Goal: Communication & Community: Answer question/provide support

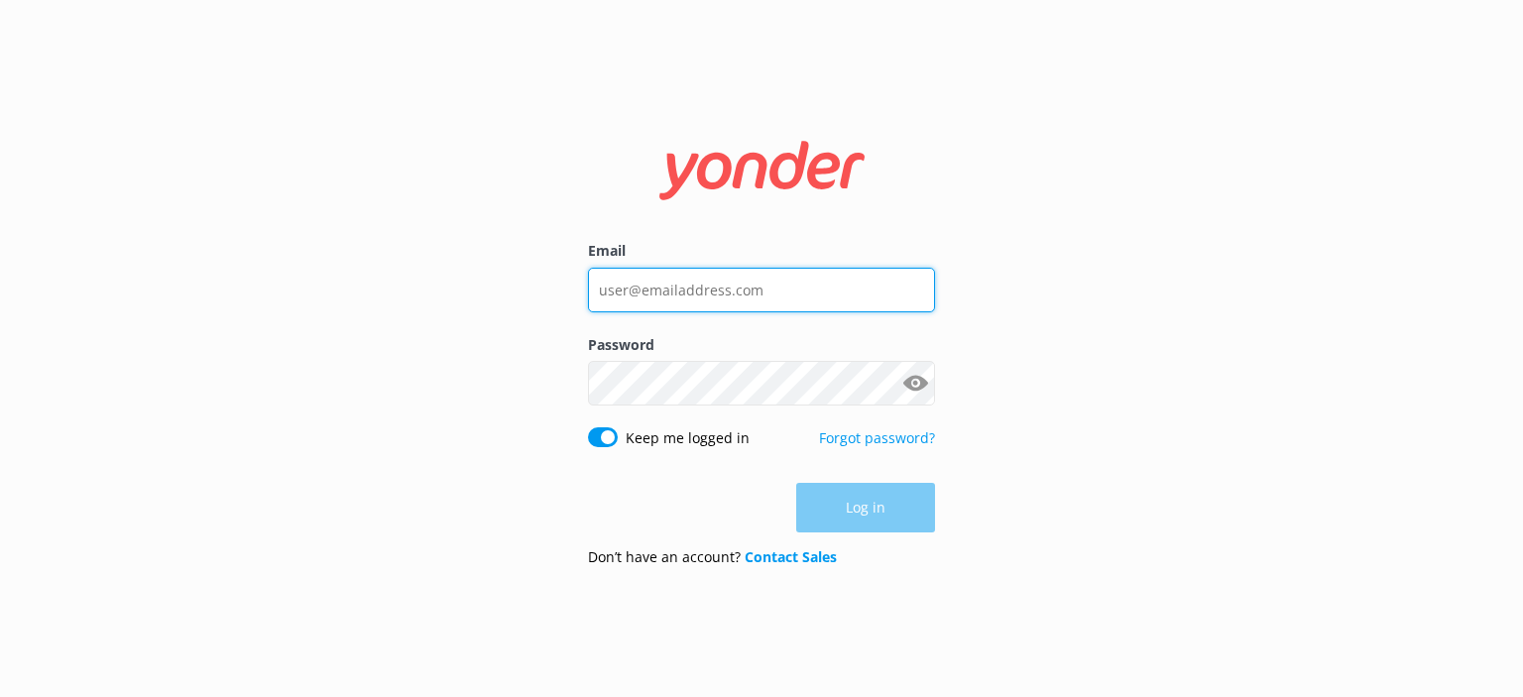
click at [807, 292] on input "Email" at bounding box center [761, 290] width 347 height 45
type input "[PERSON_NAME][EMAIL_ADDRESS][DOMAIN_NAME]"
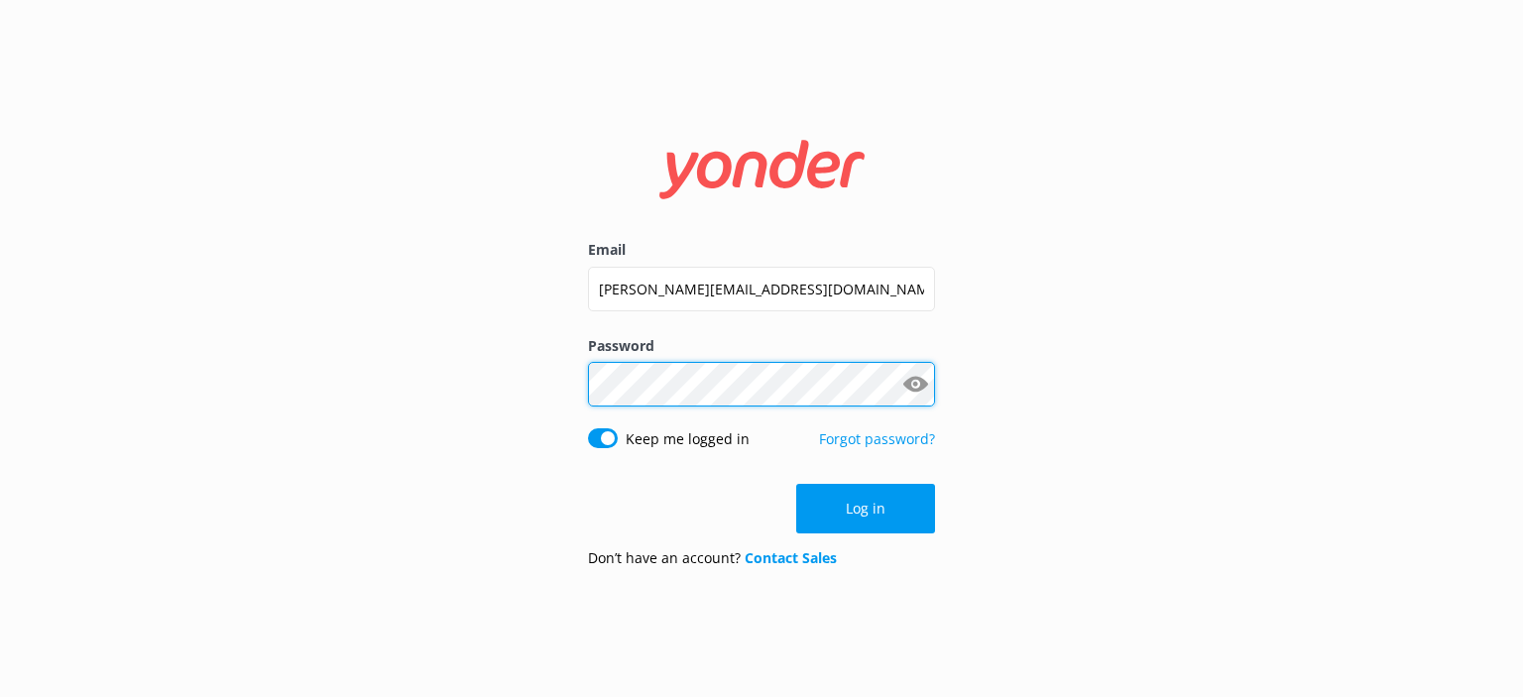
click button "Log in" at bounding box center [865, 509] width 139 height 50
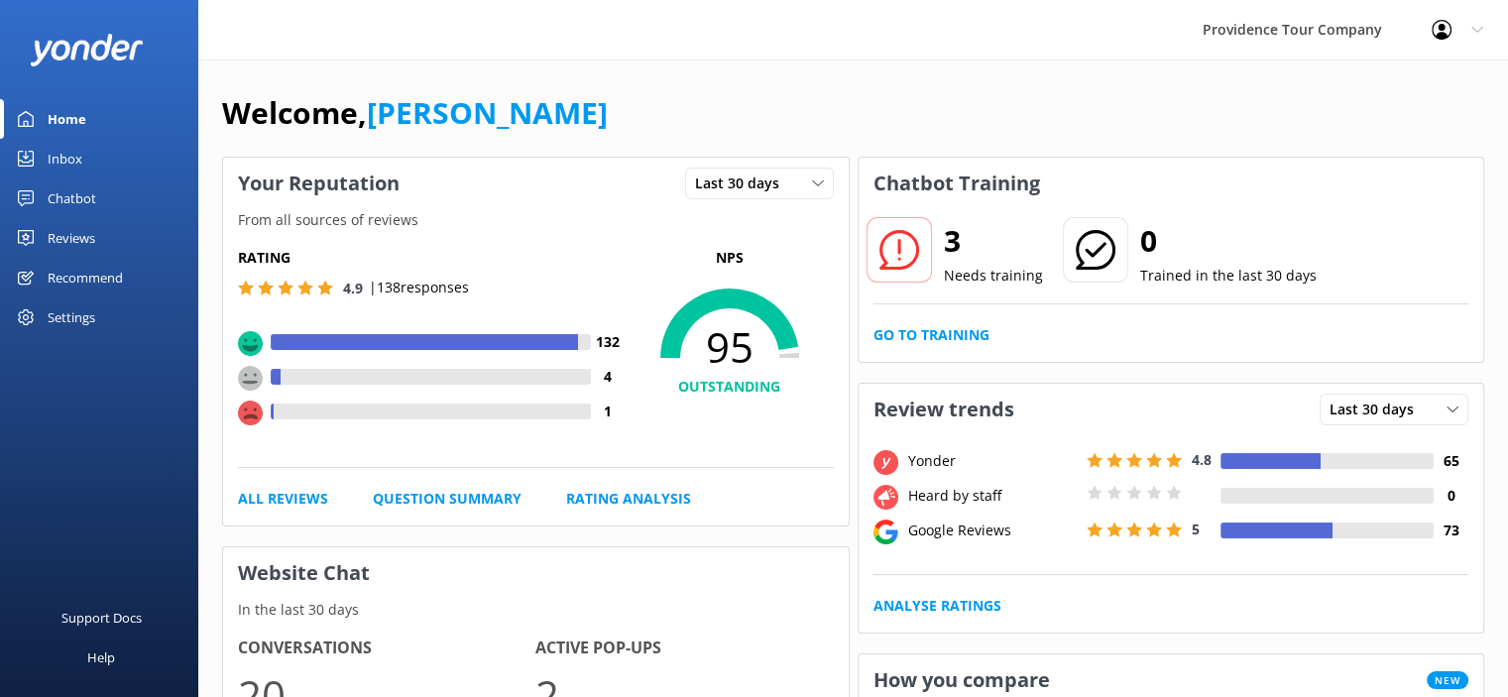
click at [89, 236] on div "Reviews" at bounding box center [72, 238] width 48 height 40
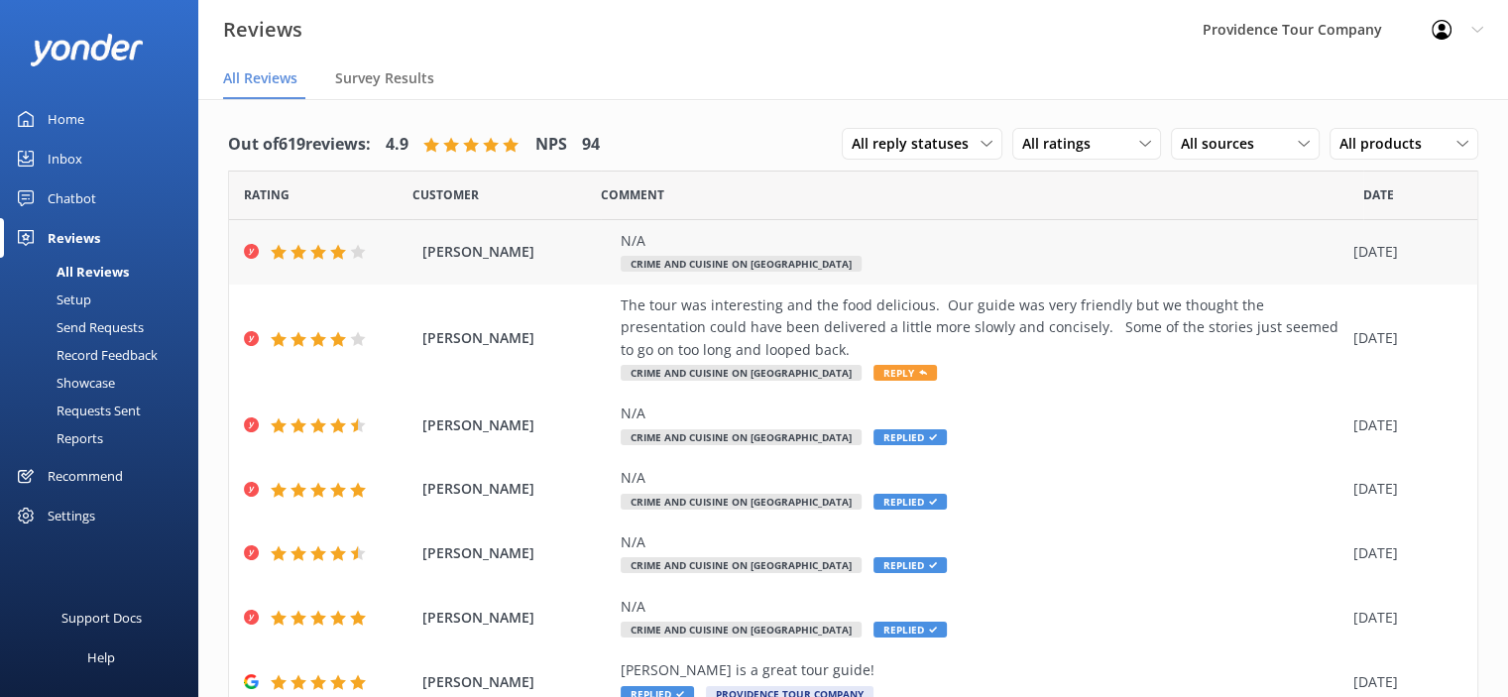
click at [793, 251] on div "N/A" at bounding box center [982, 241] width 723 height 22
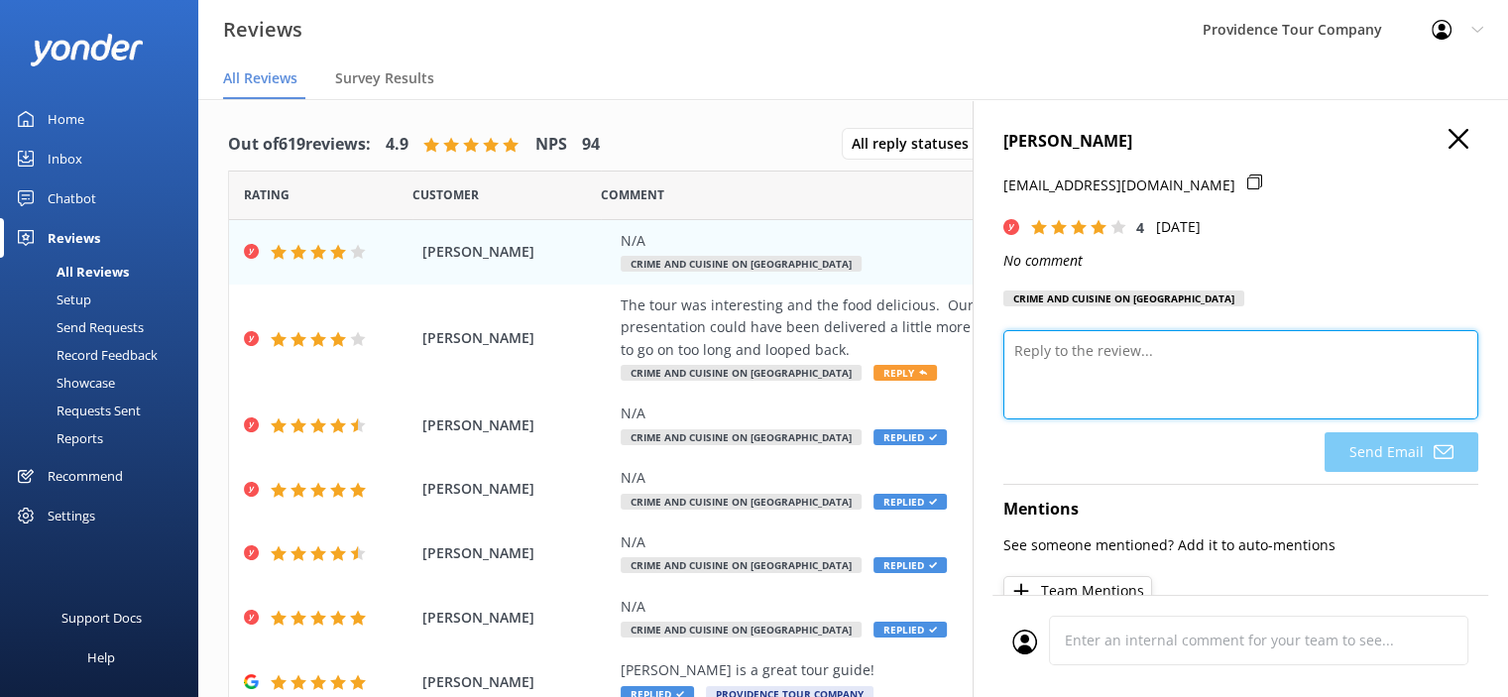
click at [1136, 346] on textarea at bounding box center [1240, 374] width 475 height 89
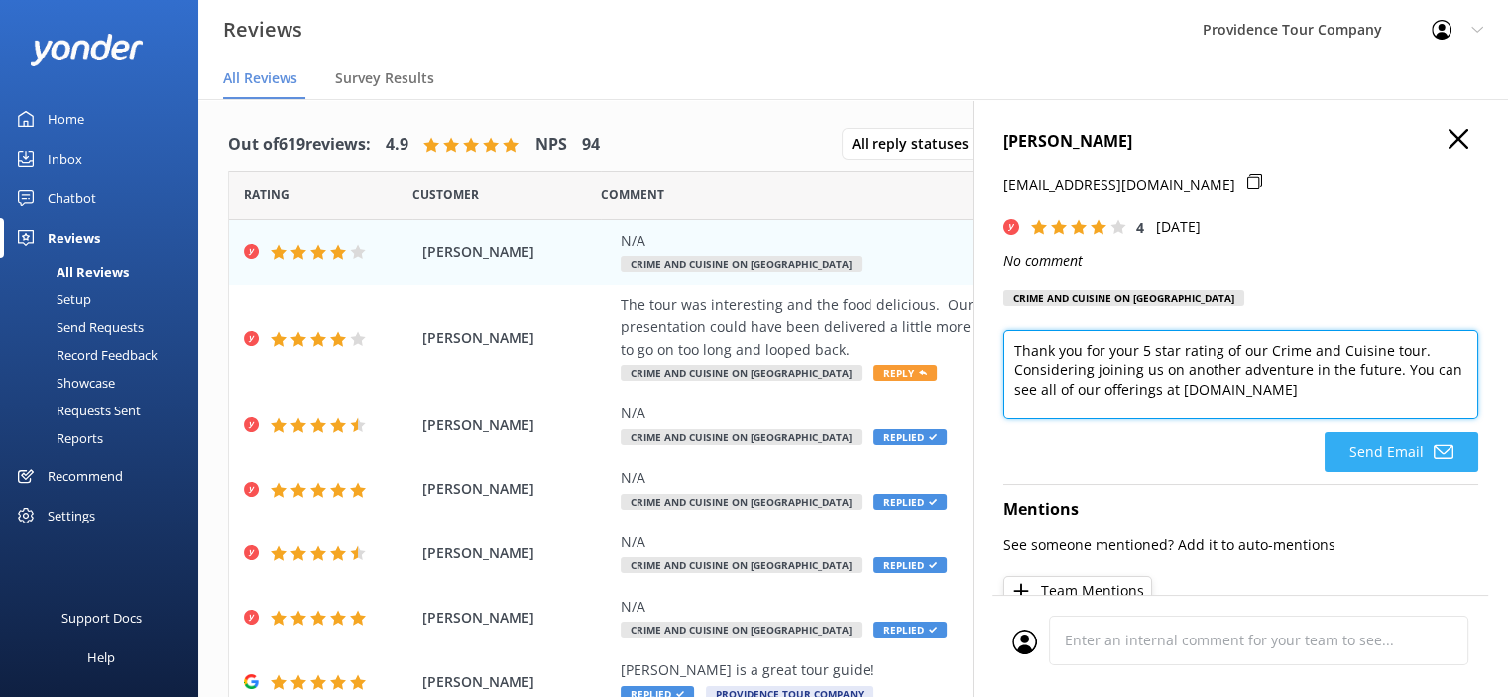
type textarea "Thank you for your 5 star rating of our Crime and Cuisine tour. Considering joi…"
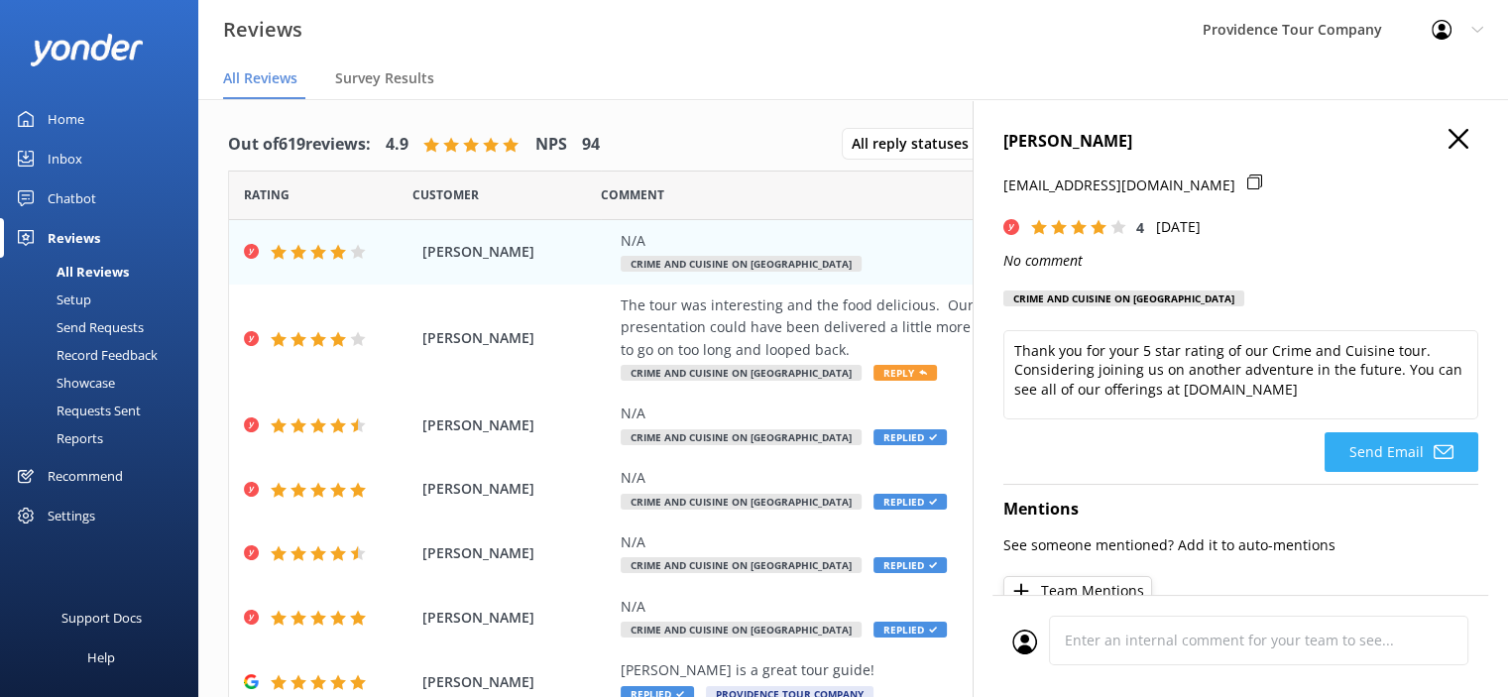
click at [1413, 453] on button "Send Email" at bounding box center [1401, 452] width 154 height 40
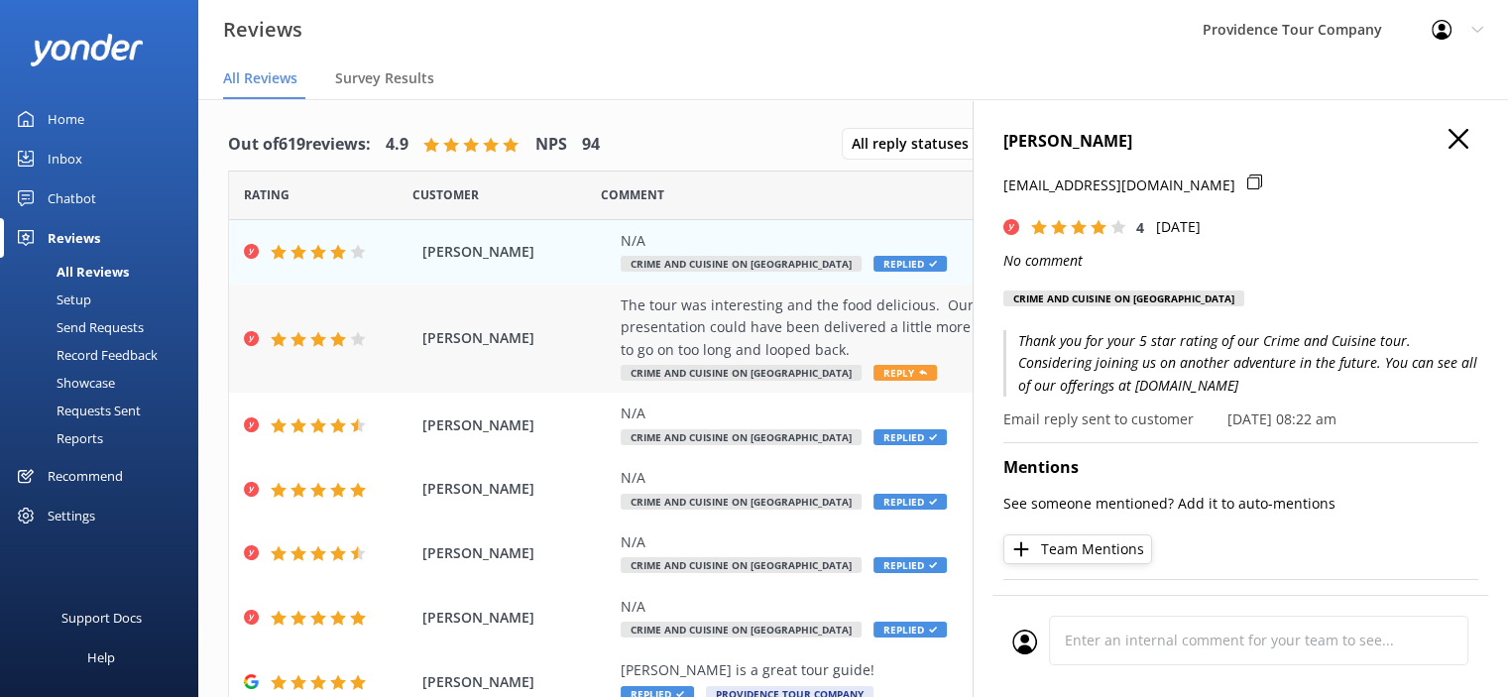
click at [880, 375] on span "Reply" at bounding box center [904, 373] width 63 height 16
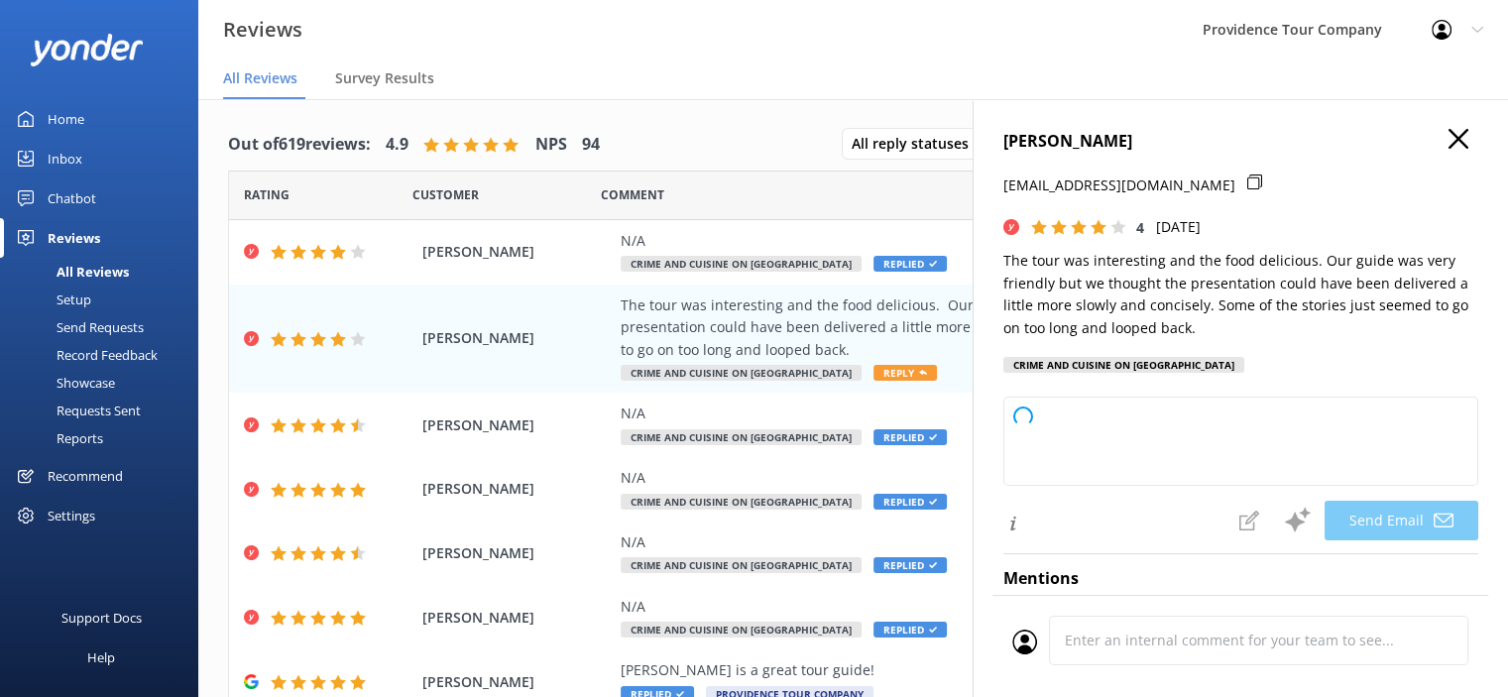
type textarea "Thank you so much for your feedback, [PERSON_NAME]! We're glad you enjoyed the …"
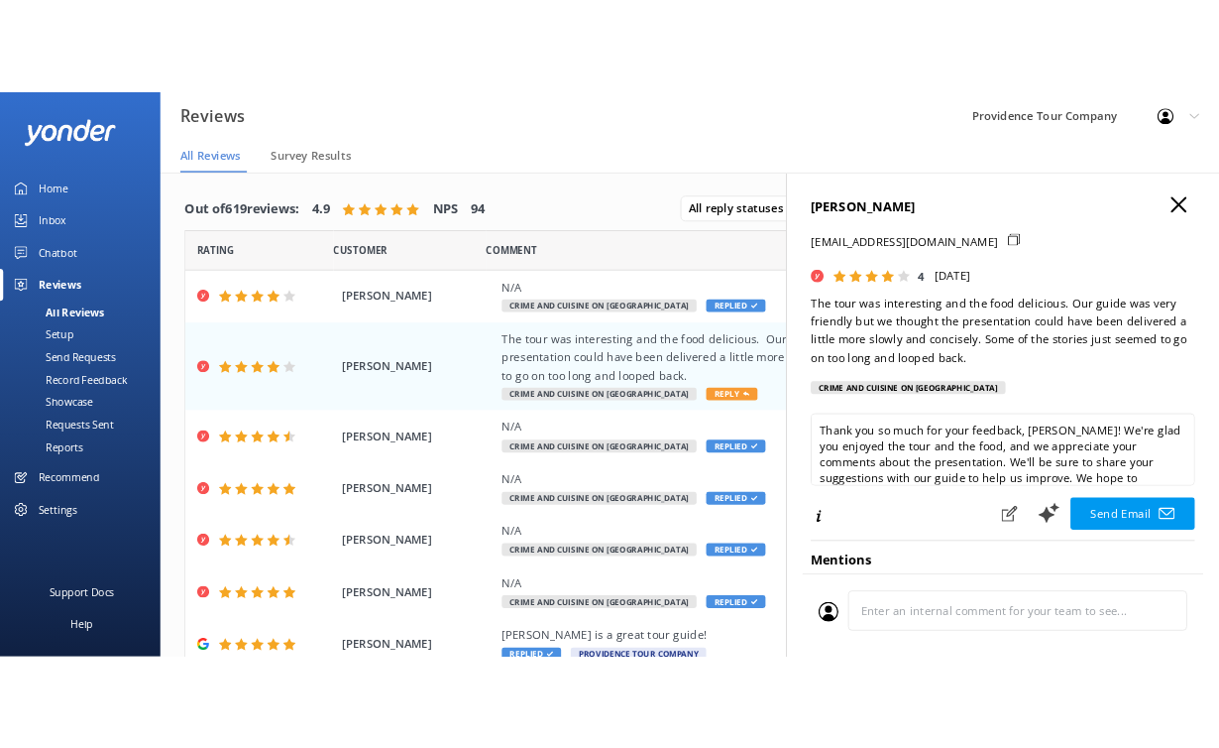
scroll to position [29, 0]
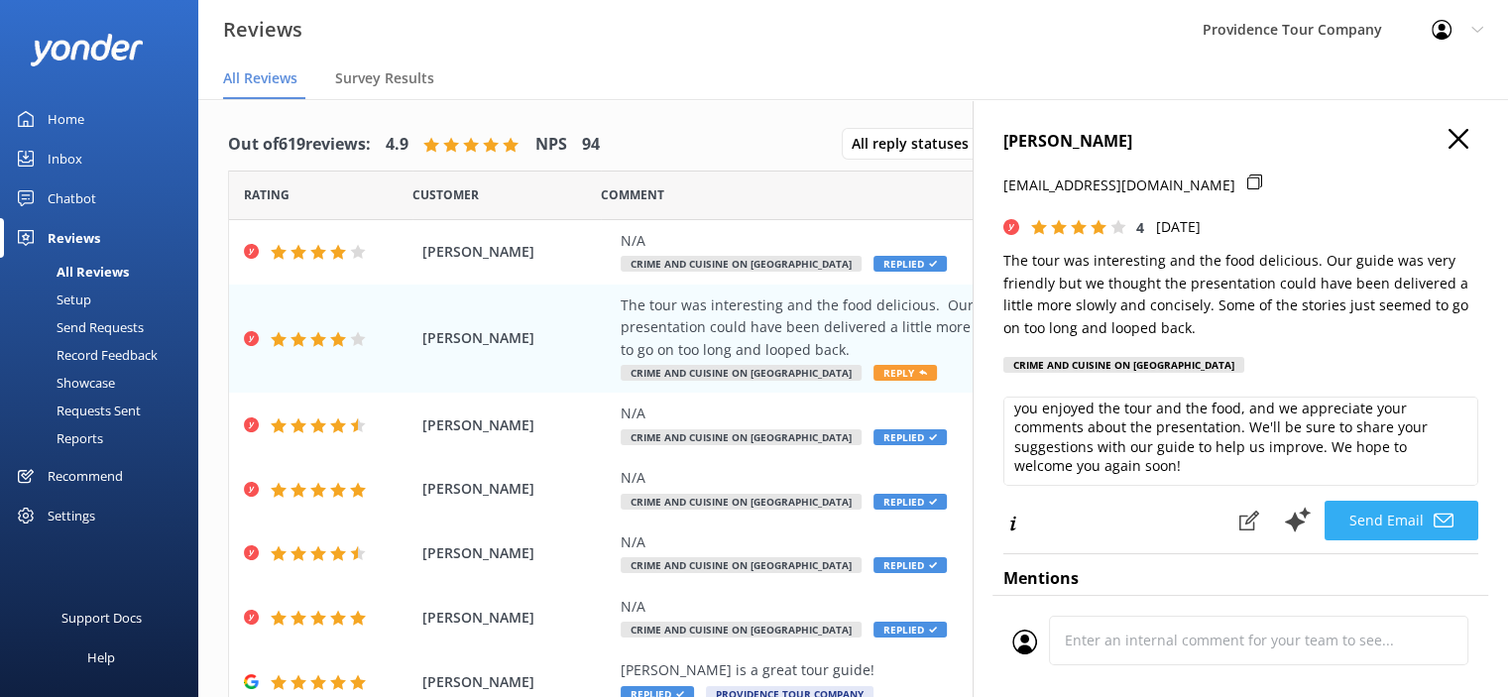
click at [1402, 517] on button "Send Email" at bounding box center [1401, 521] width 154 height 40
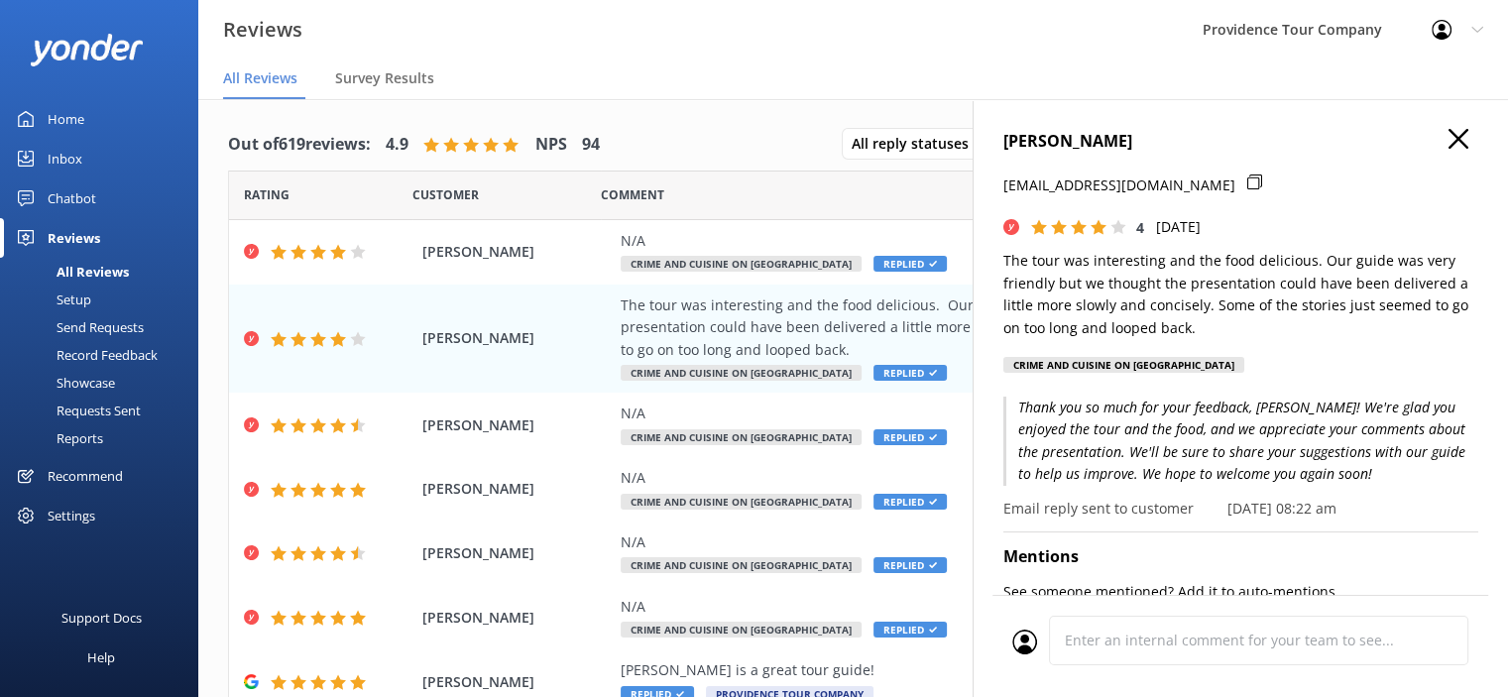
click at [1451, 137] on icon "button" at bounding box center [1458, 139] width 20 height 20
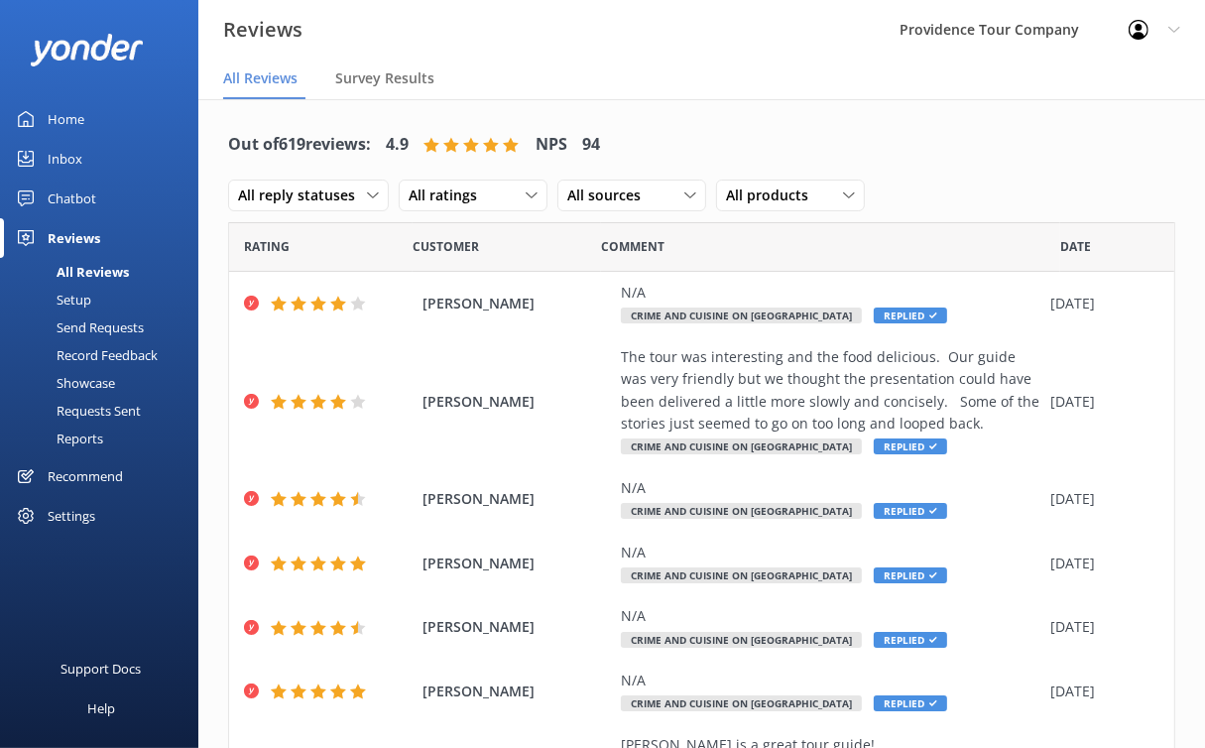
click at [1164, 23] on div "Profile Settings Logout" at bounding box center [1153, 29] width 101 height 59
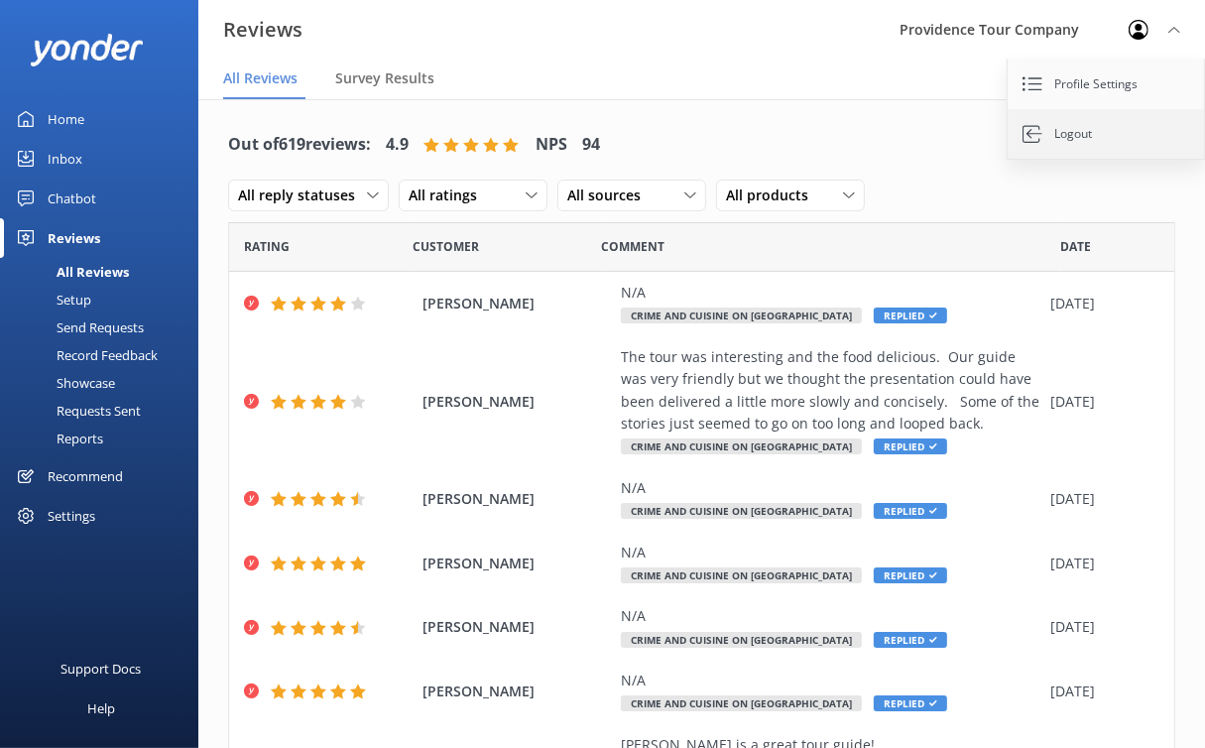
click at [1102, 132] on link "Logout" at bounding box center [1106, 134] width 198 height 50
